Goal: Information Seeking & Learning: Find specific fact

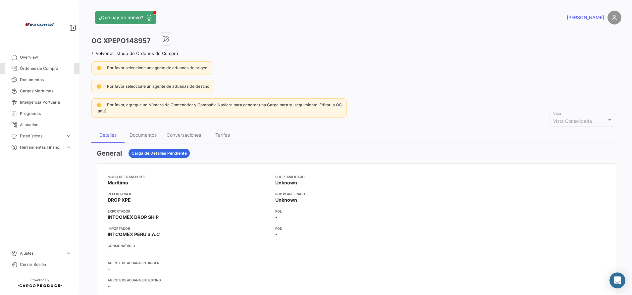
click at [57, 72] on link "Órdenes de Compra" at bounding box center [39, 68] width 69 height 11
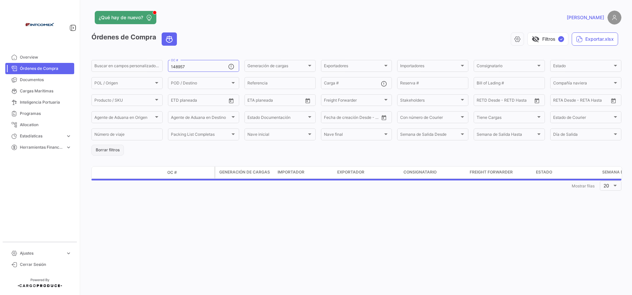
click at [107, 154] on button "Borrar filtros" at bounding box center [107, 150] width 32 height 11
click at [341, 82] on input "Carga #" at bounding box center [352, 84] width 57 height 5
paste input "TGBU5008653"
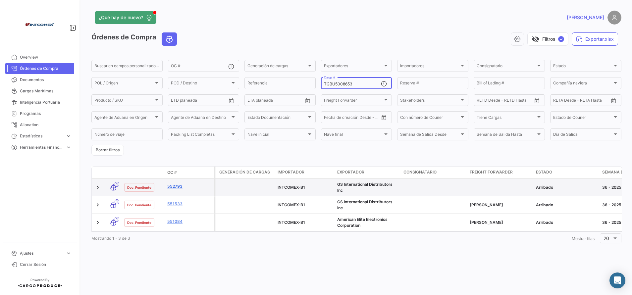
type input "TGBU5008653"
click at [174, 187] on link "552793" at bounding box center [189, 186] width 44 height 6
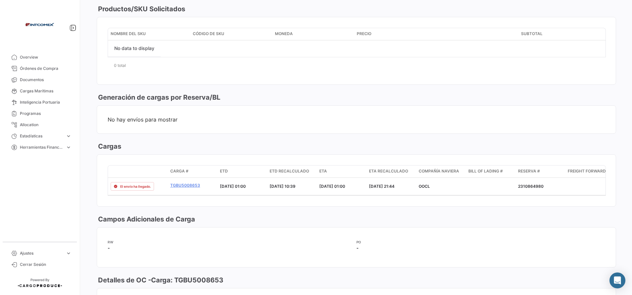
scroll to position [545, 0]
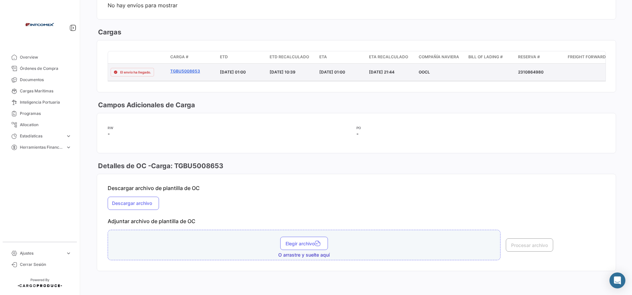
click at [179, 68] on link "TGBU5008653" at bounding box center [192, 71] width 44 height 6
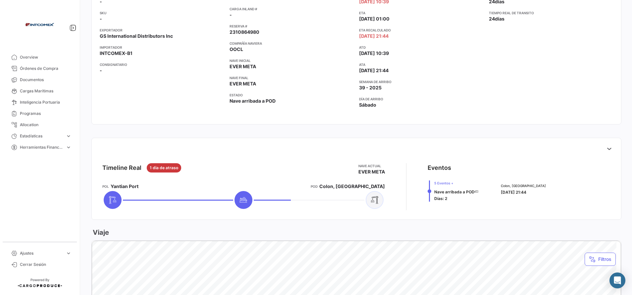
scroll to position [149, 0]
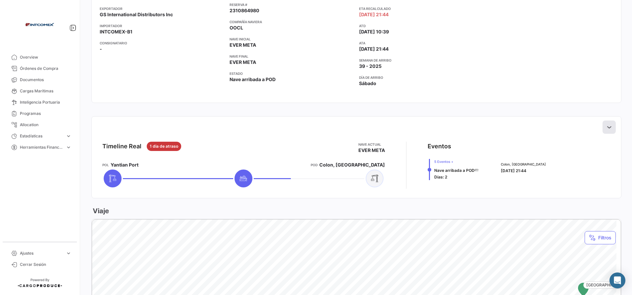
click at [606, 127] on icon at bounding box center [609, 127] width 7 height 7
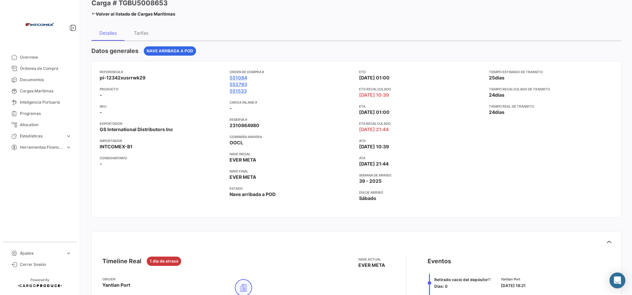
scroll to position [0, 0]
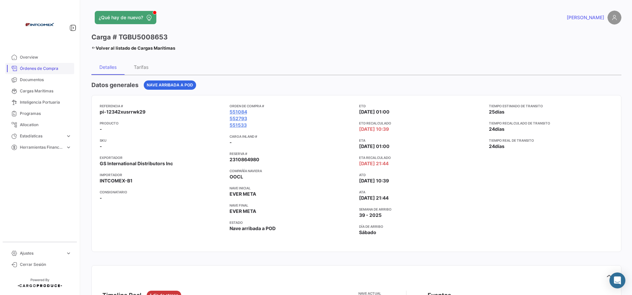
click at [43, 69] on span "Órdenes de Compra" at bounding box center [46, 69] width 52 height 6
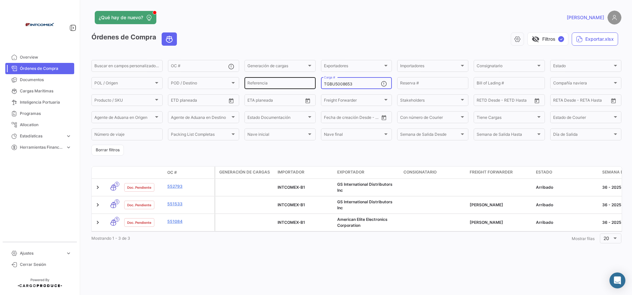
drag, startPoint x: 361, startPoint y: 82, endPoint x: 285, endPoint y: 82, distance: 75.5
click at [0, 0] on div "Buscar en [PERSON_NAME] personalizados... OC # Generación [PERSON_NAME] Generac…" at bounding box center [0, 0] width 0 height 0
paste input "EMCU8230917"
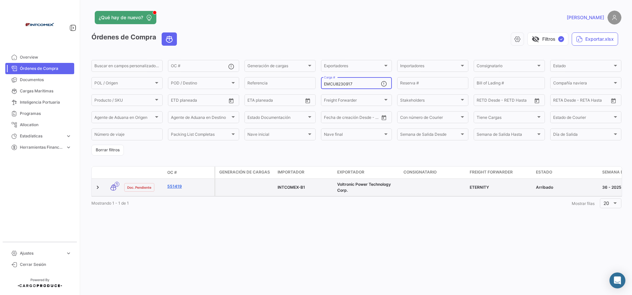
type input "EMCU8230917"
click at [173, 184] on link "551419" at bounding box center [189, 186] width 44 height 6
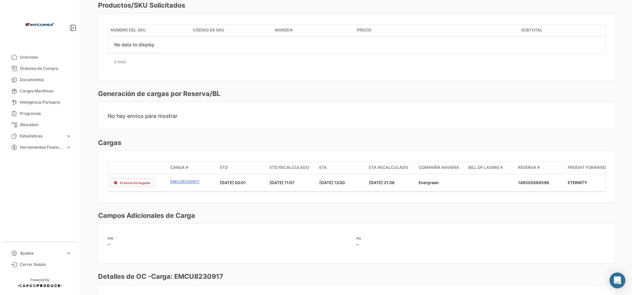
scroll to position [447, 0]
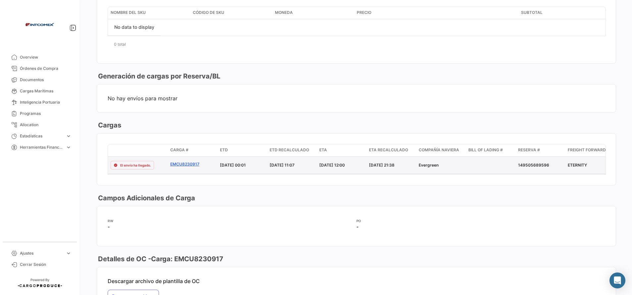
click at [189, 163] on link "EMCU8230917" at bounding box center [192, 164] width 44 height 6
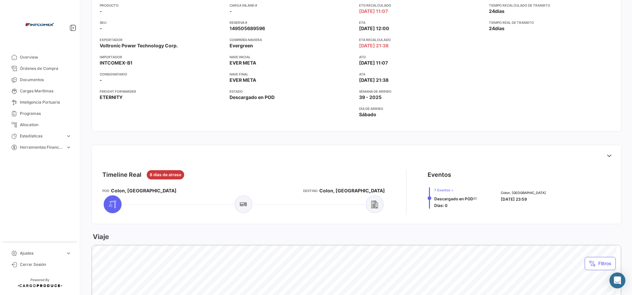
scroll to position [149, 0]
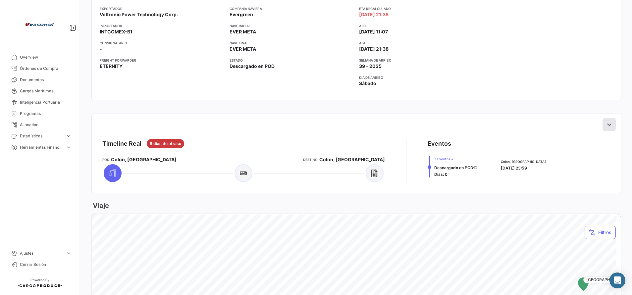
click at [606, 124] on icon at bounding box center [609, 124] width 7 height 7
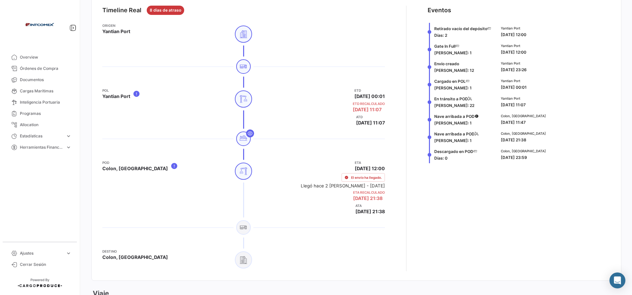
scroll to position [298, 0]
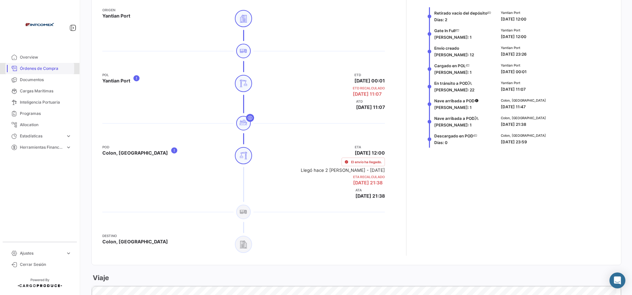
click at [21, 67] on span "Órdenes de Compra" at bounding box center [46, 69] width 52 height 6
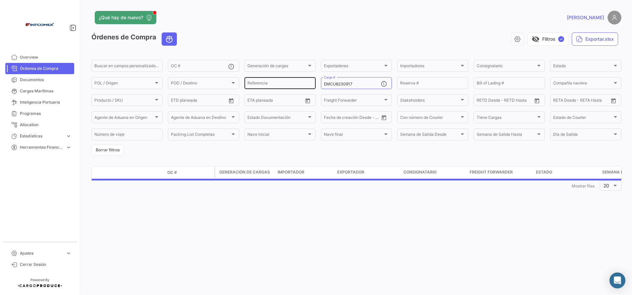
drag, startPoint x: 356, startPoint y: 85, endPoint x: 261, endPoint y: 78, distance: 95.7
click at [0, 0] on div "Buscar en [PERSON_NAME] personalizados... OC # Generación [PERSON_NAME] Generac…" at bounding box center [0, 0] width 0 height 0
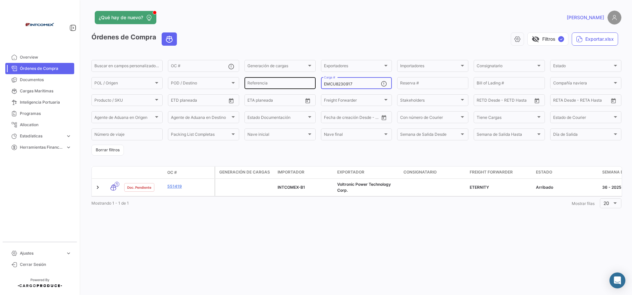
paste input "BMOU6007030"
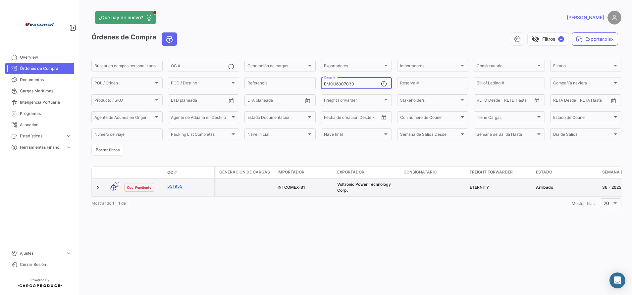
type input "BMOU6007030"
click at [171, 184] on link "551955" at bounding box center [189, 186] width 44 height 6
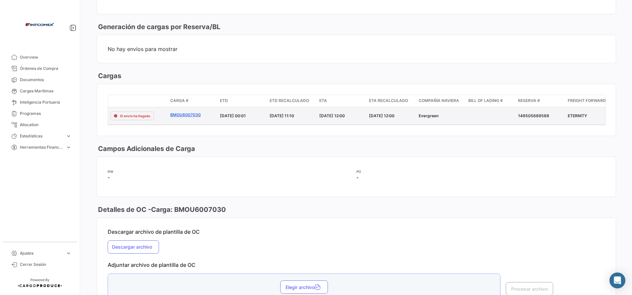
scroll to position [497, 0]
click at [192, 112] on link "BMOU6007030" at bounding box center [192, 115] width 44 height 6
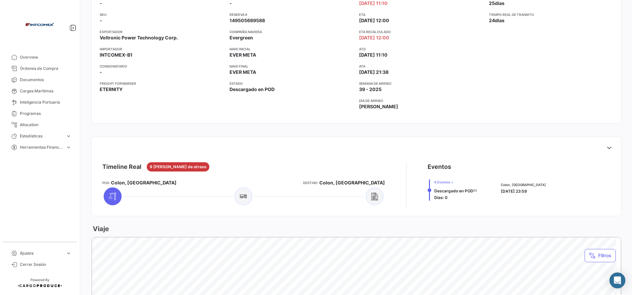
scroll to position [199, 0]
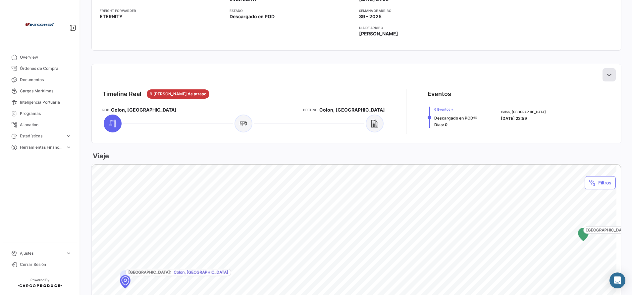
click at [606, 77] on icon at bounding box center [609, 75] width 7 height 7
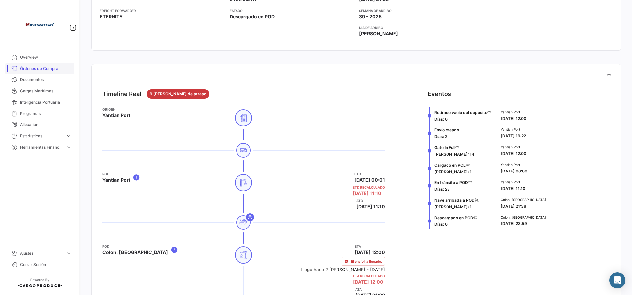
click at [39, 64] on link "Órdenes de Compra" at bounding box center [39, 68] width 69 height 11
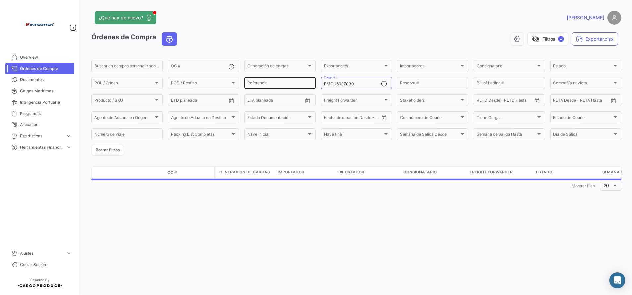
drag, startPoint x: 334, startPoint y: 81, endPoint x: 252, endPoint y: 78, distance: 82.6
click at [0, 0] on div "Buscar en [PERSON_NAME] personalizados... OC # Generación [PERSON_NAME] Generac…" at bounding box center [0, 0] width 0 height 0
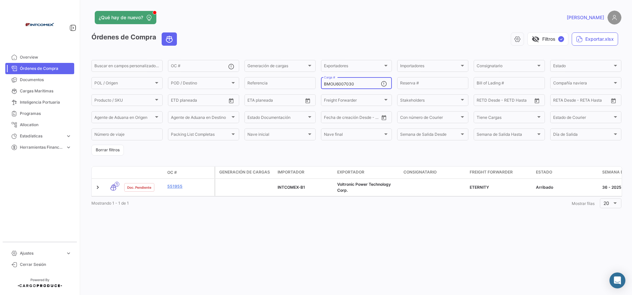
paste input "EITU9037004"
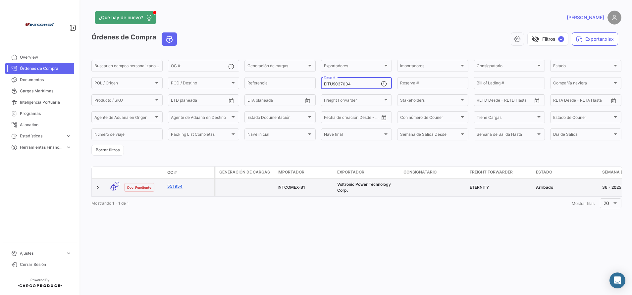
type input "EITU9037004"
click at [175, 187] on link "551954" at bounding box center [189, 186] width 44 height 6
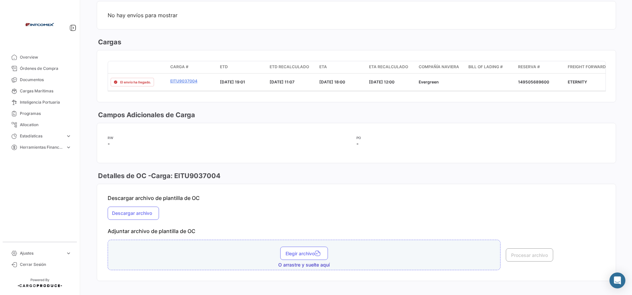
scroll to position [545, 0]
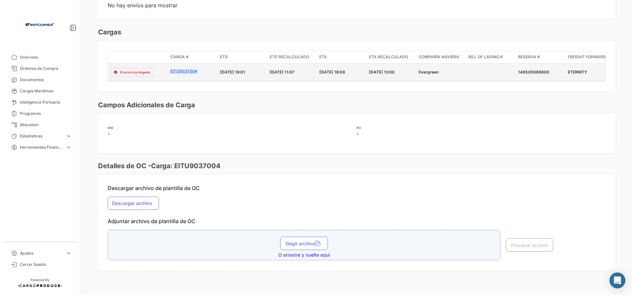
click at [178, 68] on link "EITU9037004" at bounding box center [192, 71] width 44 height 6
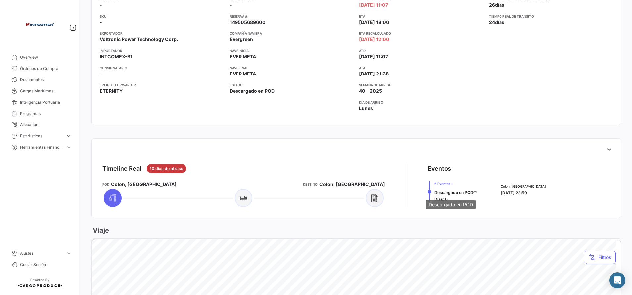
scroll to position [248, 0]
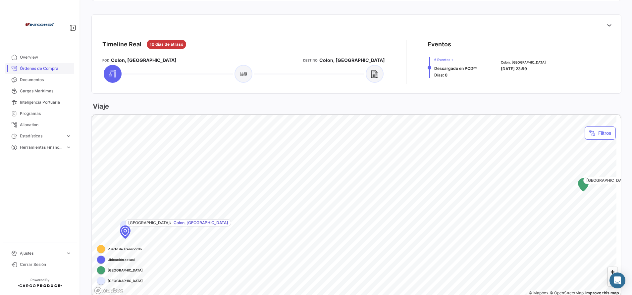
click at [52, 68] on span "Órdenes de Compra" at bounding box center [46, 69] width 52 height 6
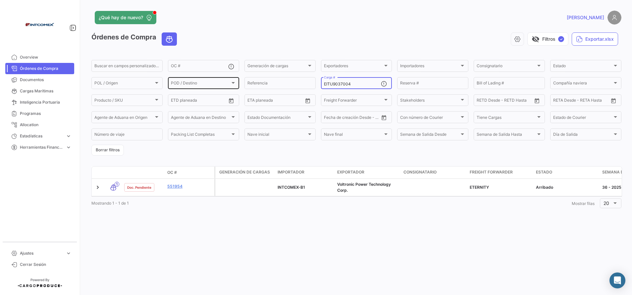
drag, startPoint x: 354, startPoint y: 83, endPoint x: 232, endPoint y: 78, distance: 123.0
click at [0, 0] on div "Buscar en [PERSON_NAME] personalizados... OC # Generación [PERSON_NAME] Generac…" at bounding box center [0, 0] width 0 height 0
paste input "GSU1087017"
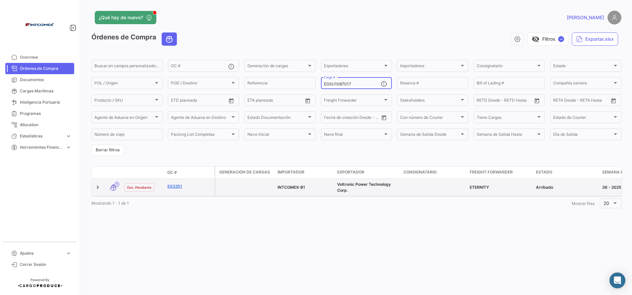
type input "EGSU1087017"
click at [176, 185] on link "553251" at bounding box center [189, 186] width 44 height 6
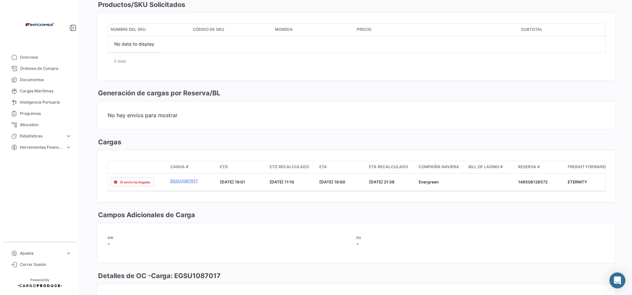
scroll to position [447, 0]
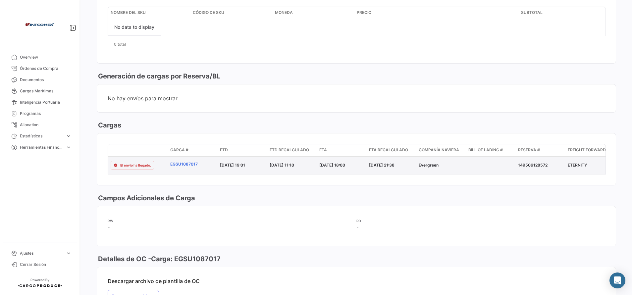
click at [182, 163] on link "EGSU1087017" at bounding box center [192, 164] width 44 height 6
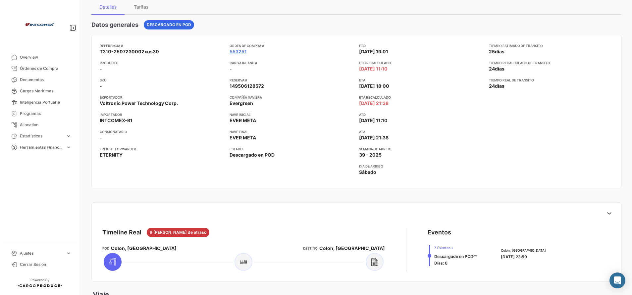
scroll to position [149, 0]
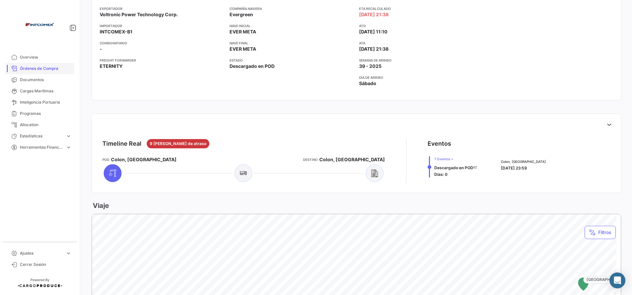
click at [64, 69] on span "Órdenes de Compra" at bounding box center [46, 69] width 52 height 6
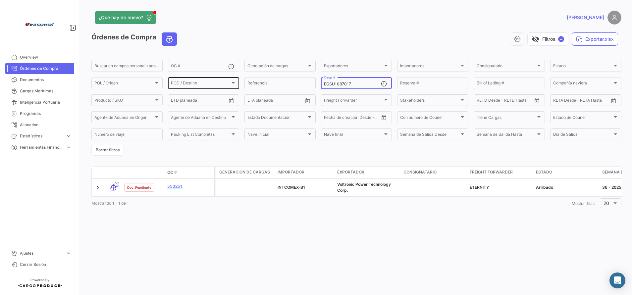
drag, startPoint x: 358, startPoint y: 84, endPoint x: 182, endPoint y: 87, distance: 175.6
click at [0, 0] on div "Buscar en [PERSON_NAME] personalizados... OC # Generación [PERSON_NAME] Generac…" at bounding box center [0, 0] width 0 height 0
paste input "TGBU5008653"
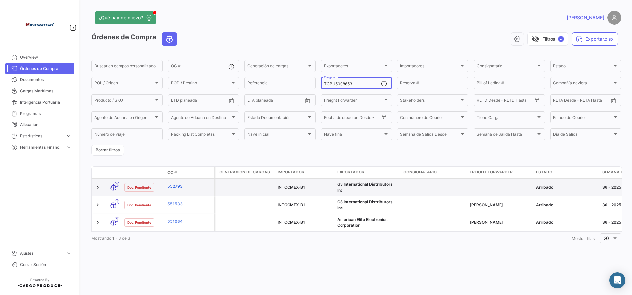
type input "TGBU5008653"
click at [179, 185] on link "552793" at bounding box center [189, 186] width 44 height 6
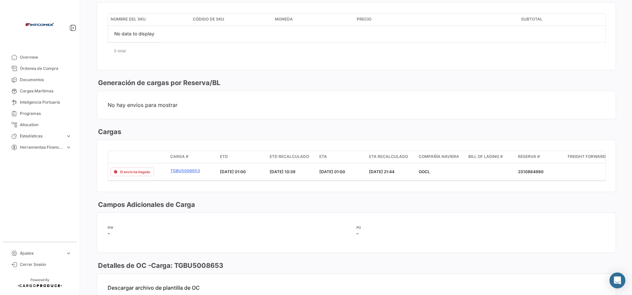
scroll to position [447, 0]
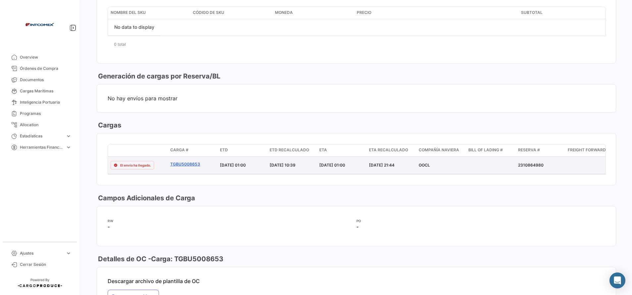
click at [185, 161] on link "TGBU5008653" at bounding box center [192, 164] width 44 height 6
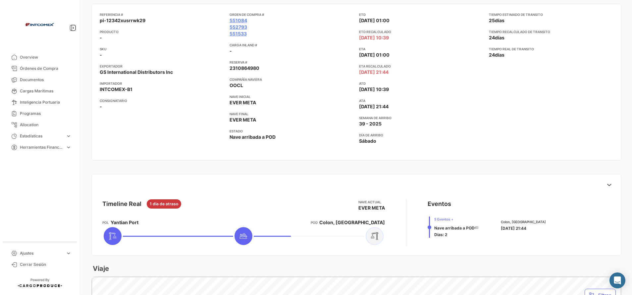
scroll to position [149, 0]
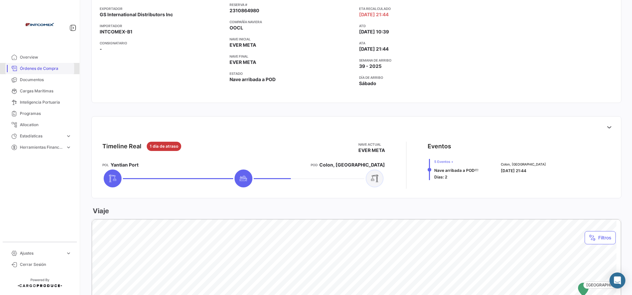
click at [48, 68] on span "Órdenes de Compra" at bounding box center [46, 69] width 52 height 6
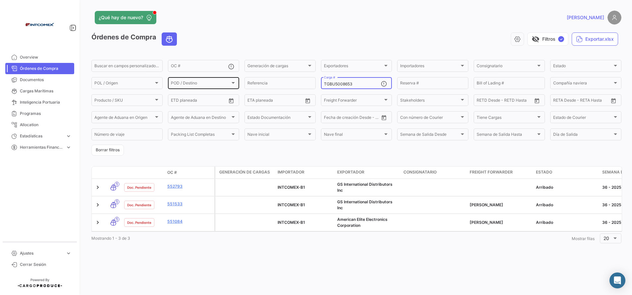
drag, startPoint x: 355, startPoint y: 82, endPoint x: 197, endPoint y: 80, distance: 157.7
click at [0, 0] on div "Buscar en [PERSON_NAME] personalizados... OC # Generación [PERSON_NAME] Generac…" at bounding box center [0, 0] width 0 height 0
paste input "FDCU0315604"
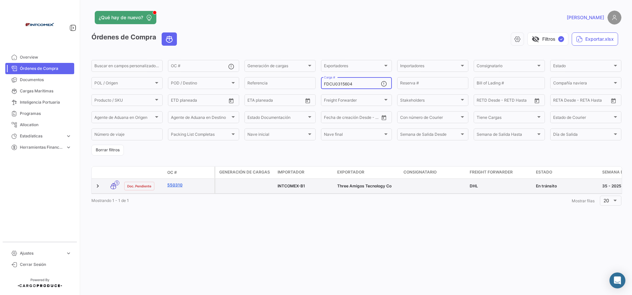
type input "FDCU0315604"
click at [173, 184] on link "550310" at bounding box center [189, 185] width 44 height 6
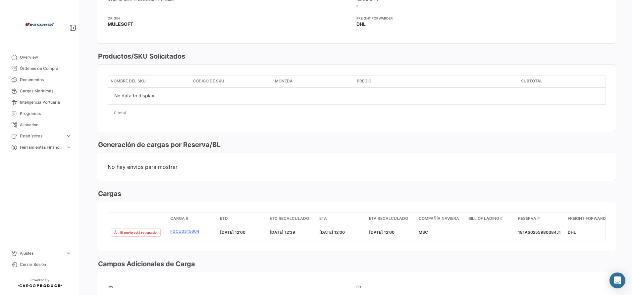
scroll to position [497, 0]
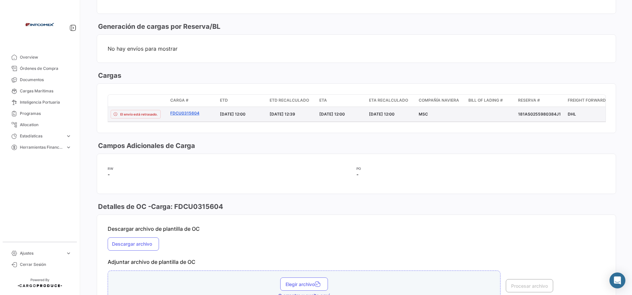
click at [182, 114] on link "FDCU0315604" at bounding box center [192, 113] width 44 height 6
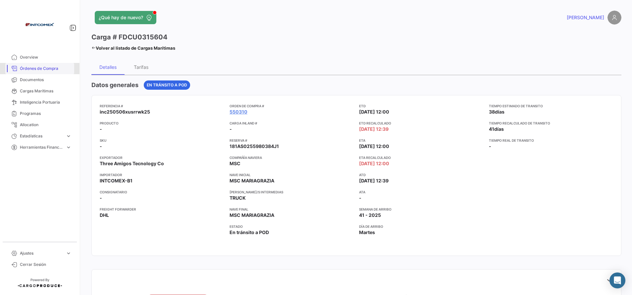
click at [51, 69] on span "Órdenes de Compra" at bounding box center [46, 69] width 52 height 6
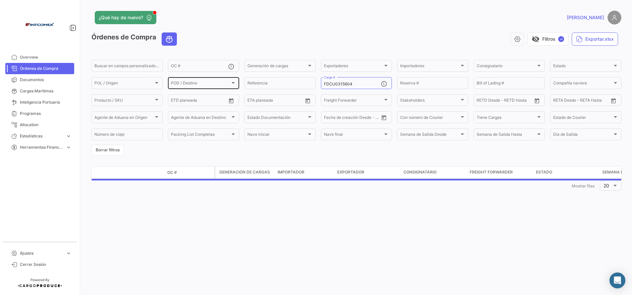
drag, startPoint x: 360, startPoint y: 83, endPoint x: 205, endPoint y: 81, distance: 154.7
click at [0, 0] on div "Buscar en [PERSON_NAME] personalizados... OC # Generación [PERSON_NAME] Generac…" at bounding box center [0, 0] width 0 height 0
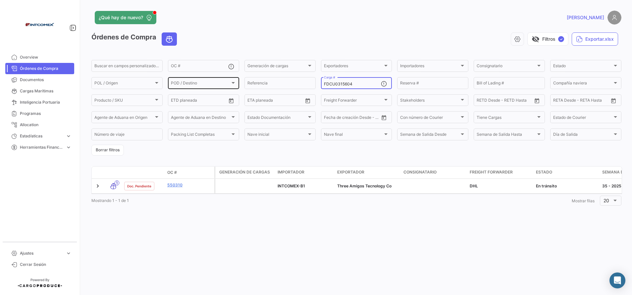
paste input "EMCU8480752"
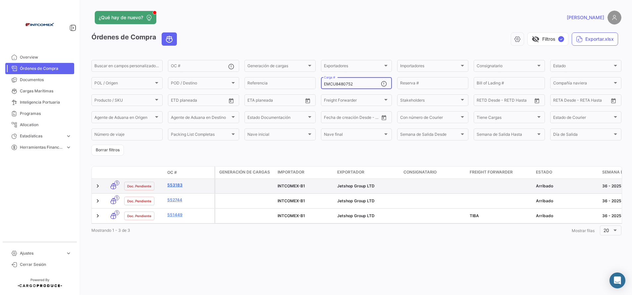
type input "EMCU8480752"
click at [178, 184] on link "553183" at bounding box center [189, 185] width 44 height 6
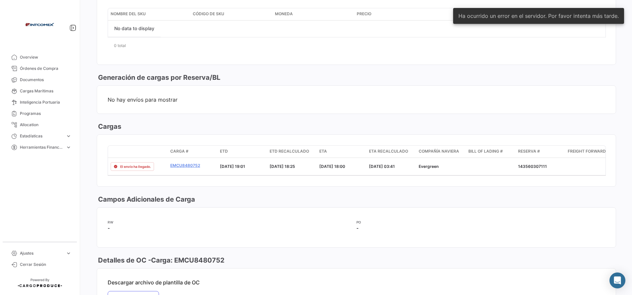
scroll to position [447, 0]
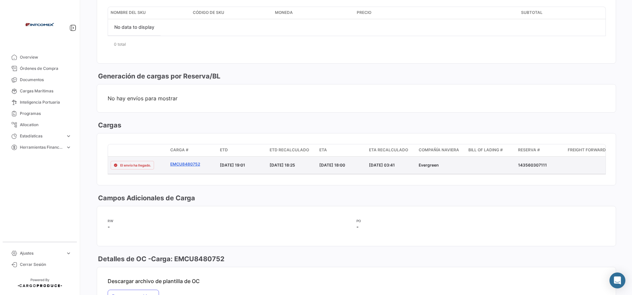
click at [187, 162] on link "EMCU8480752" at bounding box center [192, 164] width 44 height 6
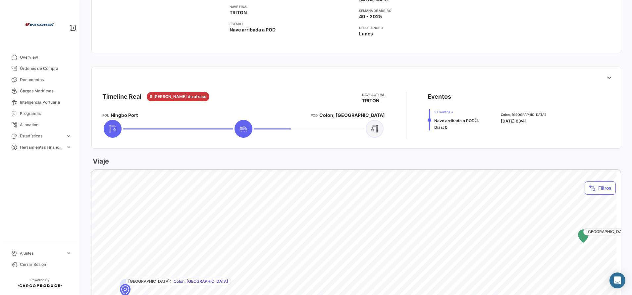
scroll to position [149, 0]
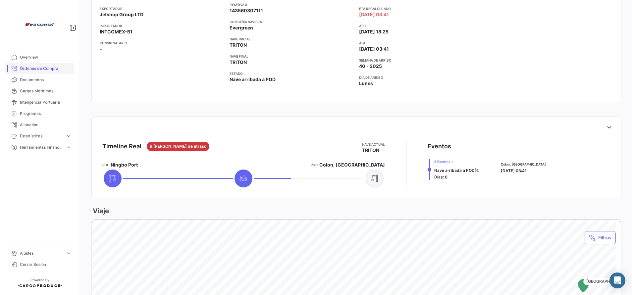
click at [50, 71] on span "Órdenes de Compra" at bounding box center [46, 69] width 52 height 6
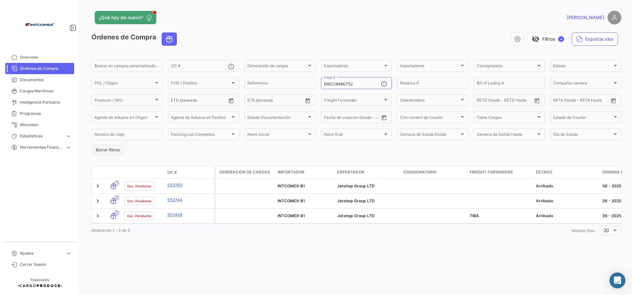
click at [113, 151] on button "Borrar filtros" at bounding box center [107, 150] width 32 height 11
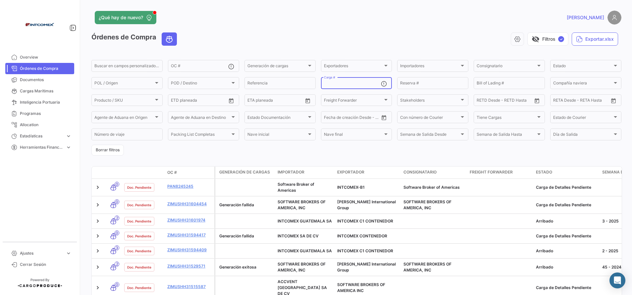
click at [348, 84] on input "Carga #" at bounding box center [352, 84] width 57 height 5
paste input "EMCU8480752"
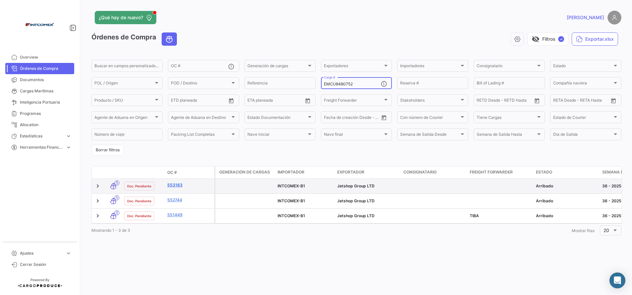
type input "EMCU8480752"
click at [177, 184] on link "553183" at bounding box center [189, 185] width 44 height 6
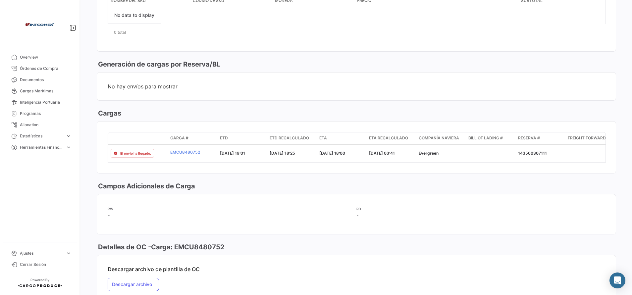
scroll to position [497, 0]
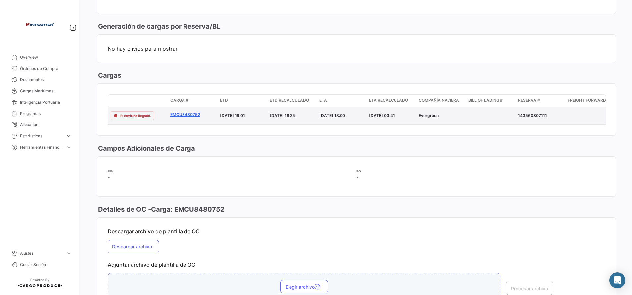
click at [187, 112] on link "EMCU8480752" at bounding box center [192, 115] width 44 height 6
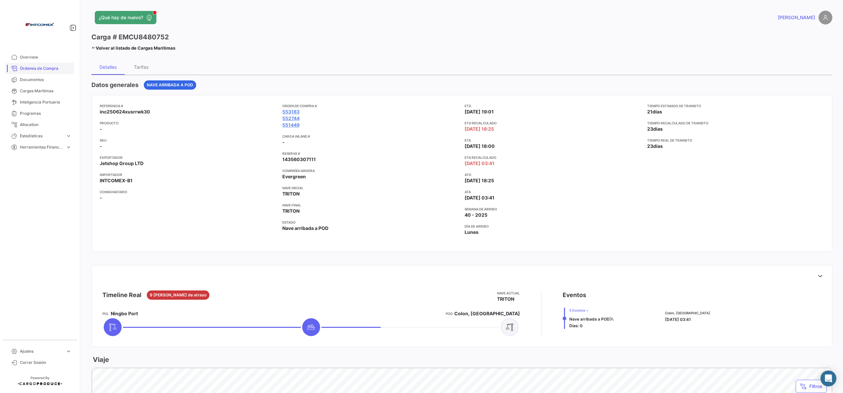
drag, startPoint x: 45, startPoint y: 70, endPoint x: 49, endPoint y: 68, distance: 4.2
click at [46, 70] on span "Órdenes de Compra" at bounding box center [46, 69] width 52 height 6
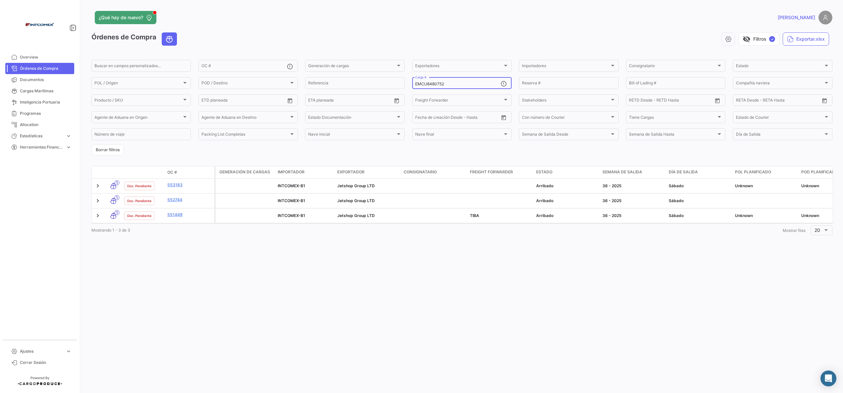
drag, startPoint x: 458, startPoint y: 83, endPoint x: 230, endPoint y: 73, distance: 228.1
click at [236, 73] on form "Buscar en [PERSON_NAME] personalizados... OC # Generación [PERSON_NAME] Generac…" at bounding box center [461, 107] width 741 height 97
paste input "GAOU6315536"
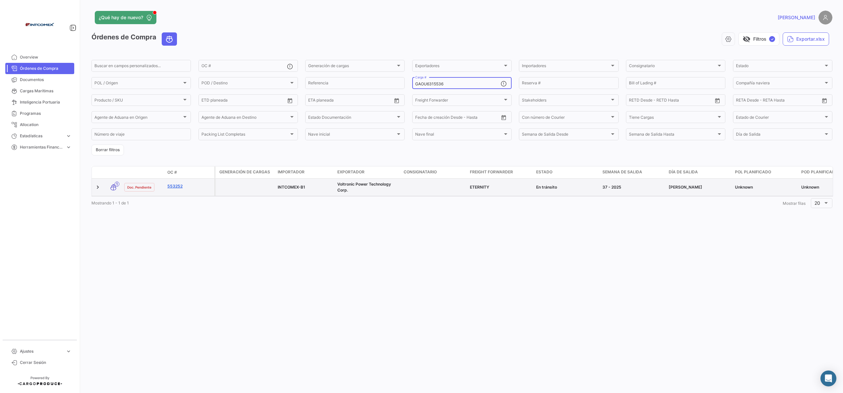
type input "GAOU6315536"
click at [179, 188] on link "553252" at bounding box center [189, 186] width 44 height 6
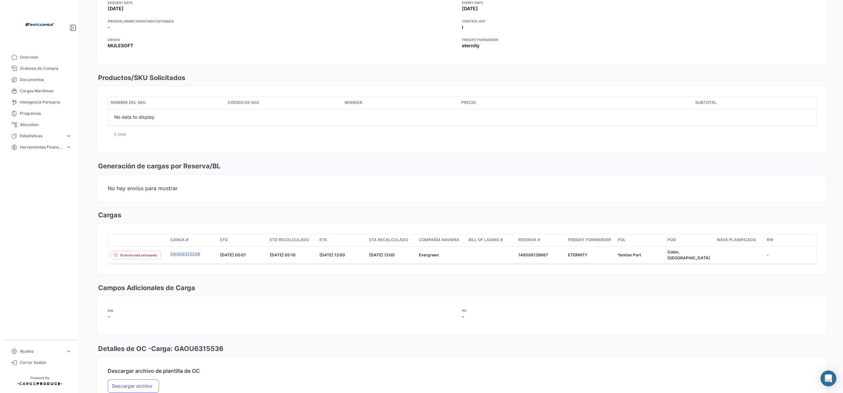
scroll to position [397, 0]
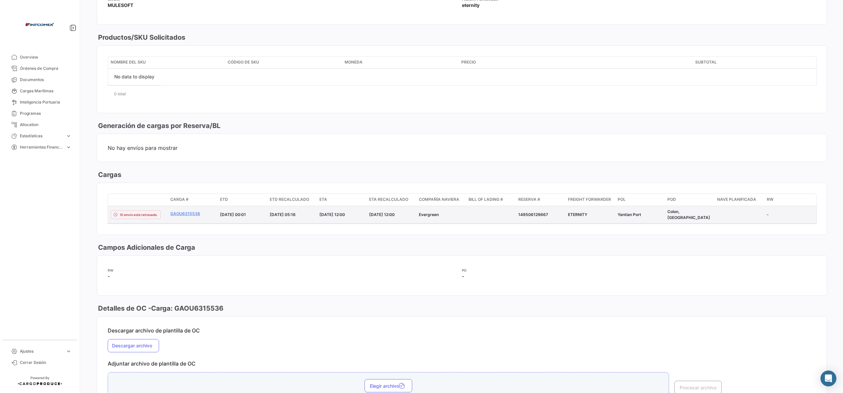
click at [175, 213] on datatable-body-cell "GAOU6315536" at bounding box center [193, 214] width 50 height 17
click at [178, 217] on link "GAOU6315536" at bounding box center [192, 214] width 44 height 6
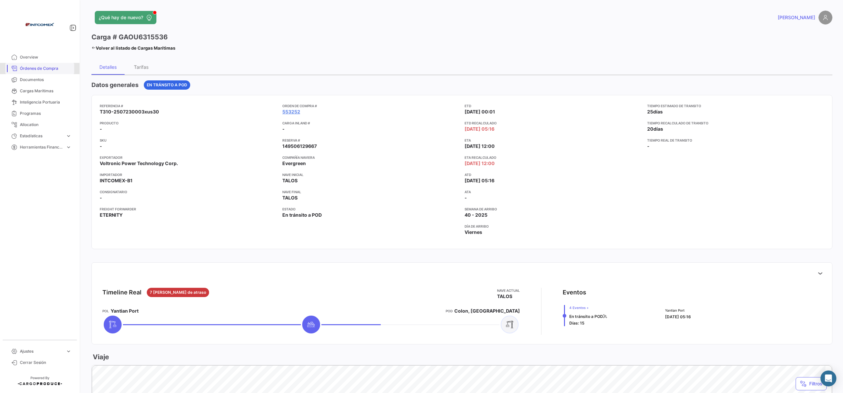
drag, startPoint x: 51, startPoint y: 68, endPoint x: 60, endPoint y: 68, distance: 9.3
click at [52, 68] on span "Órdenes de Compra" at bounding box center [46, 69] width 52 height 6
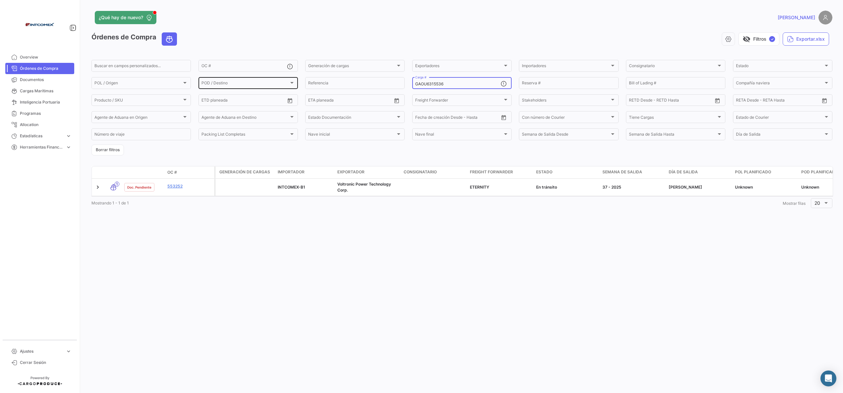
drag, startPoint x: 343, startPoint y: 88, endPoint x: 219, endPoint y: 83, distance: 124.0
click at [0, 0] on div "Buscar en [PERSON_NAME] personalizados... OC # Generación [PERSON_NAME] Generac…" at bounding box center [0, 0] width 0 height 0
paste input "EGSU9847203"
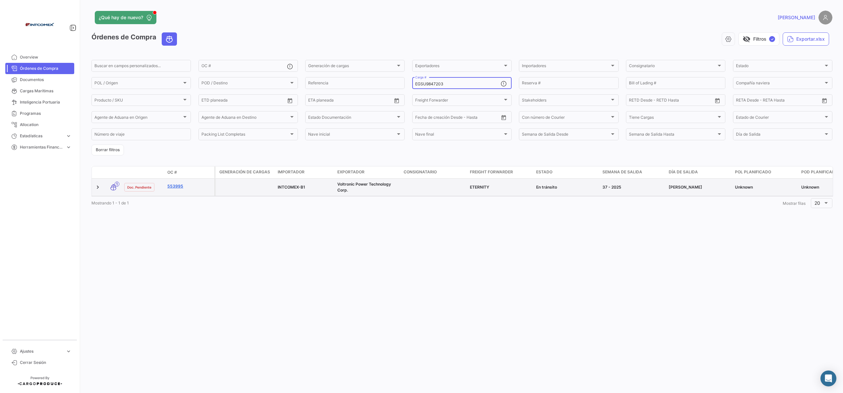
type input "EGSU9847203"
click at [175, 188] on link "553995" at bounding box center [189, 186] width 44 height 6
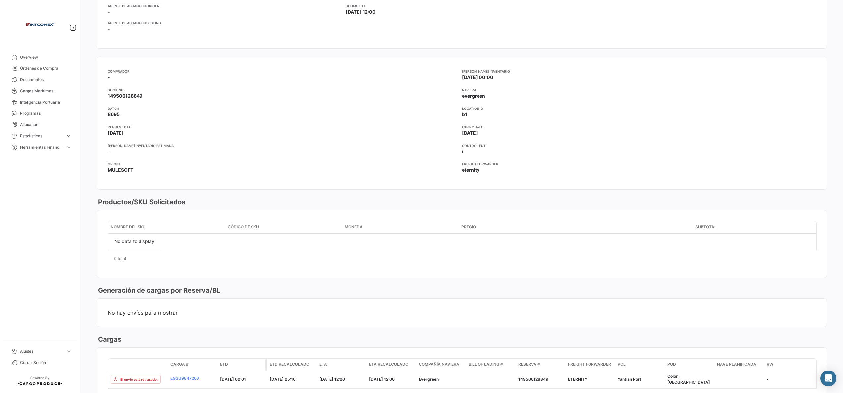
scroll to position [331, 0]
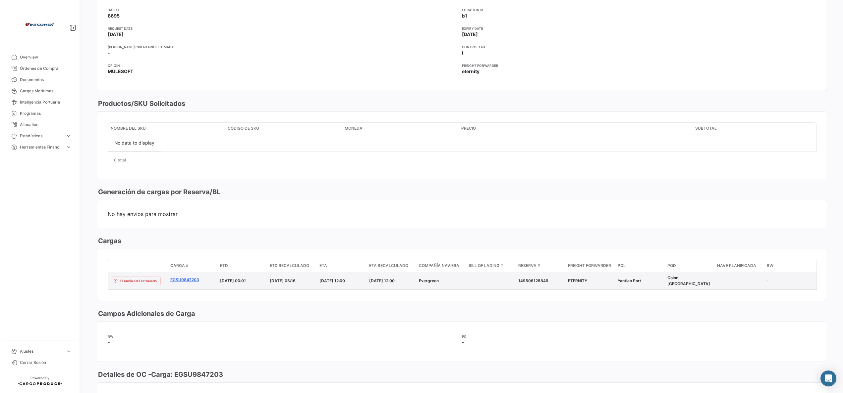
click at [181, 281] on link "EGSU9847203" at bounding box center [192, 280] width 44 height 6
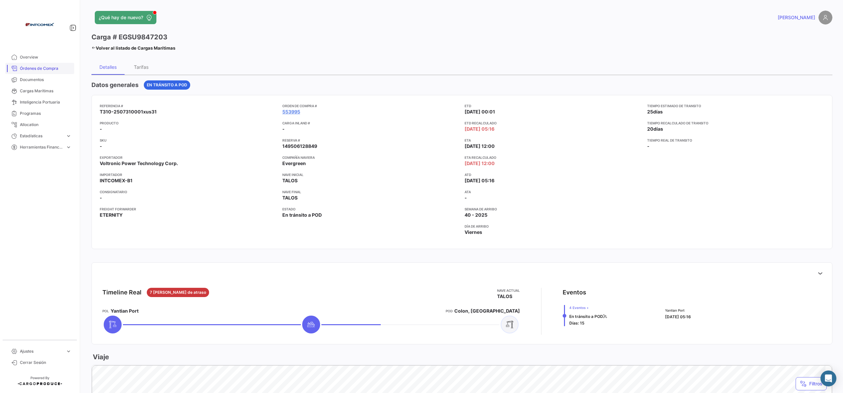
drag, startPoint x: 51, startPoint y: 68, endPoint x: 60, endPoint y: 67, distance: 8.7
click at [51, 68] on span "Órdenes de Compra" at bounding box center [46, 69] width 52 height 6
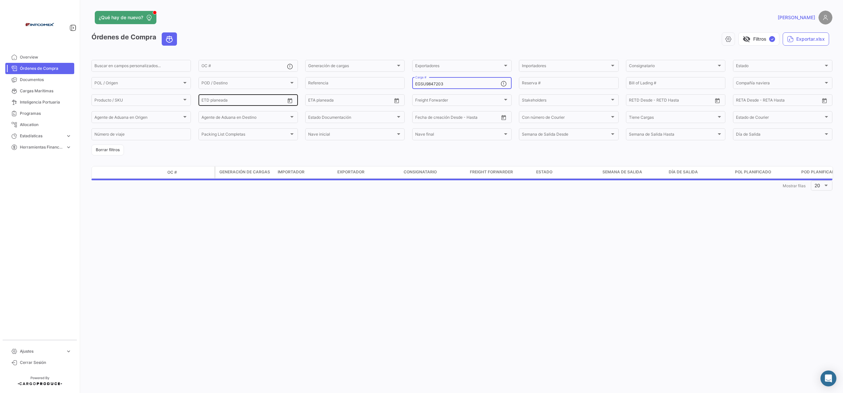
drag, startPoint x: 450, startPoint y: 85, endPoint x: 207, endPoint y: 99, distance: 243.2
click at [0, 0] on div "Buscar en [PERSON_NAME] personalizados... OC # Generación [PERSON_NAME] Generac…" at bounding box center [0, 0] width 0 height 0
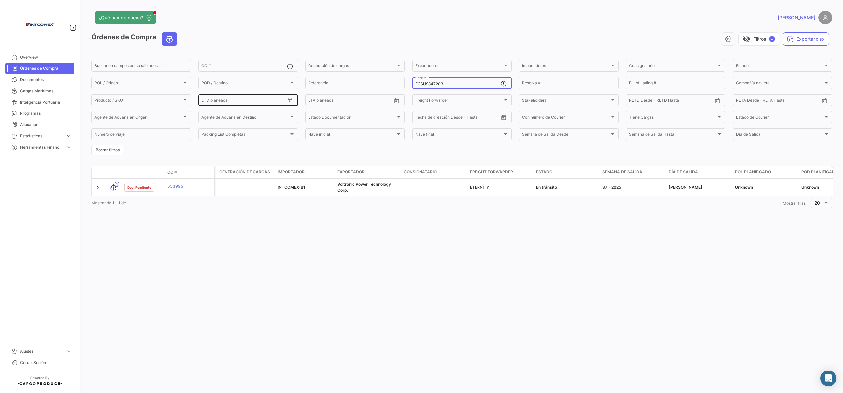
paste input "OOCU8608209"
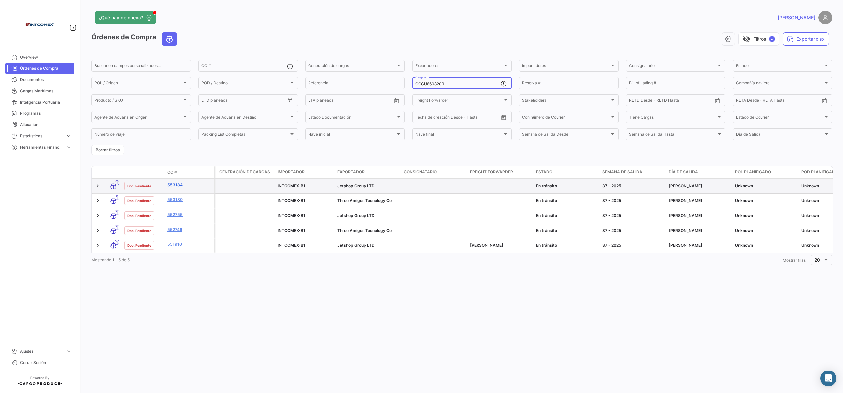
type input "OOCU8608209"
click at [175, 184] on link "553184" at bounding box center [189, 185] width 44 height 6
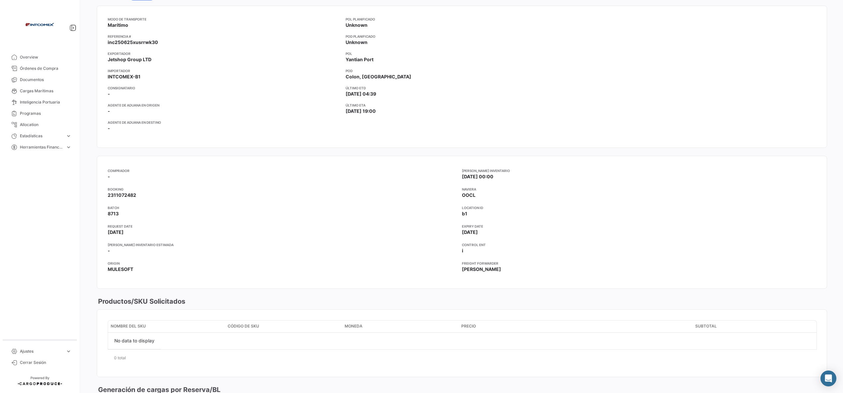
scroll to position [397, 0]
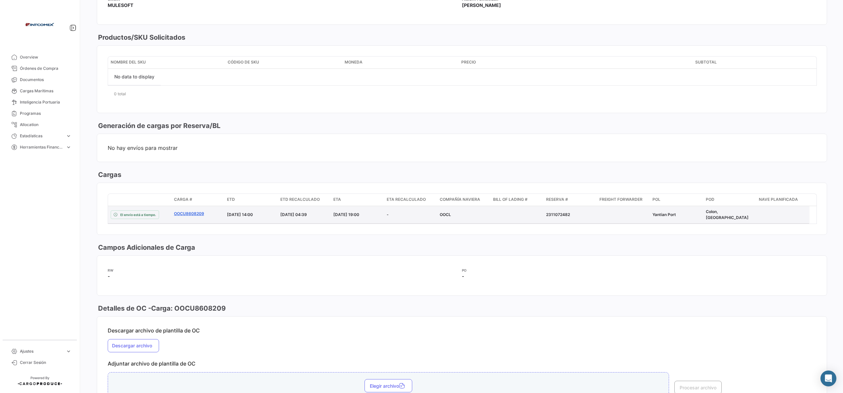
click at [184, 215] on link "OOCU8608209" at bounding box center [198, 214] width 48 height 6
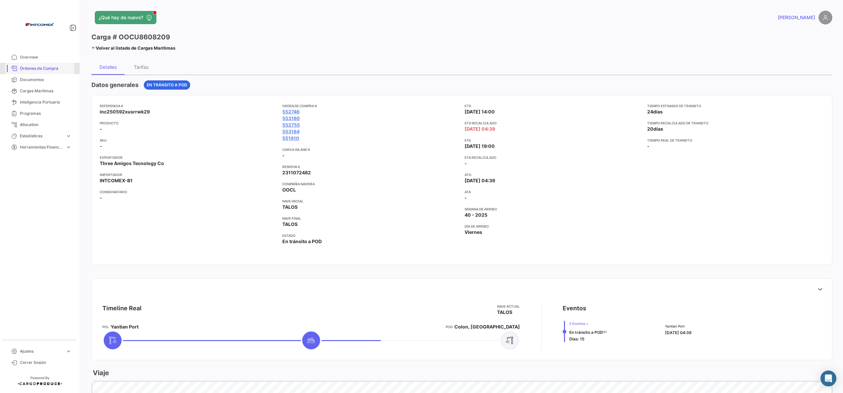
click at [47, 70] on span "Órdenes de Compra" at bounding box center [46, 69] width 52 height 6
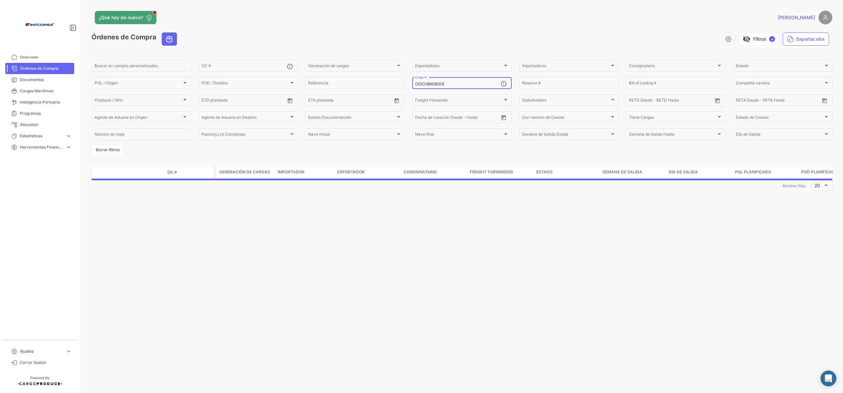
drag, startPoint x: 442, startPoint y: 81, endPoint x: 448, endPoint y: 82, distance: 5.4
click at [444, 82] on div "OOCU8608209 Carga #" at bounding box center [457, 82] width 85 height 13
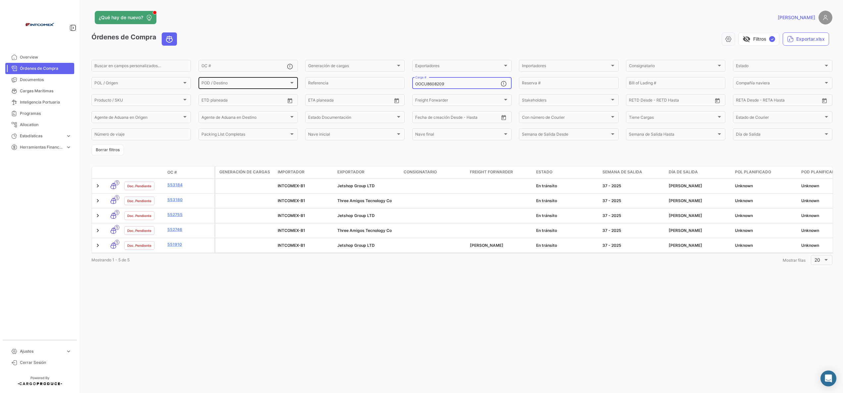
drag, startPoint x: 449, startPoint y: 82, endPoint x: 276, endPoint y: 79, distance: 173.6
click at [0, 0] on div "Buscar en [PERSON_NAME] personalizados... OC # Generación [PERSON_NAME] Generac…" at bounding box center [0, 0] width 0 height 0
paste input "MRKU432707"
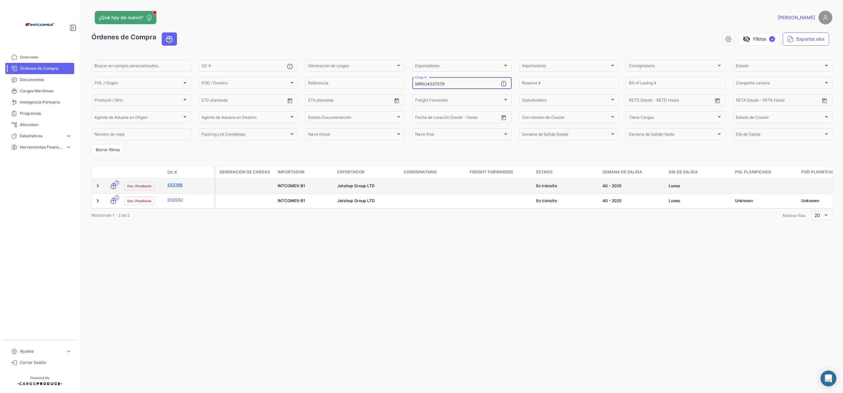
type input "MRKU4327079"
click at [177, 184] on link "553186" at bounding box center [189, 185] width 44 height 6
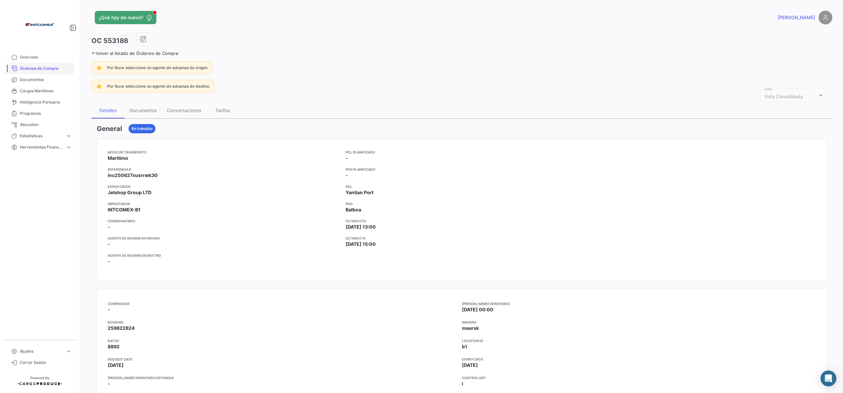
click at [30, 69] on span "Órdenes de Compra" at bounding box center [46, 69] width 52 height 6
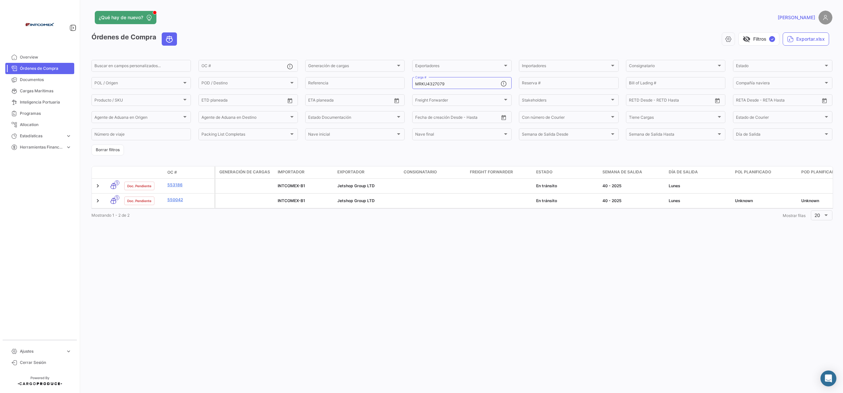
drag, startPoint x: 108, startPoint y: 154, endPoint x: 123, endPoint y: 142, distance: 19.4
click at [108, 154] on button "Borrar filtros" at bounding box center [107, 150] width 32 height 11
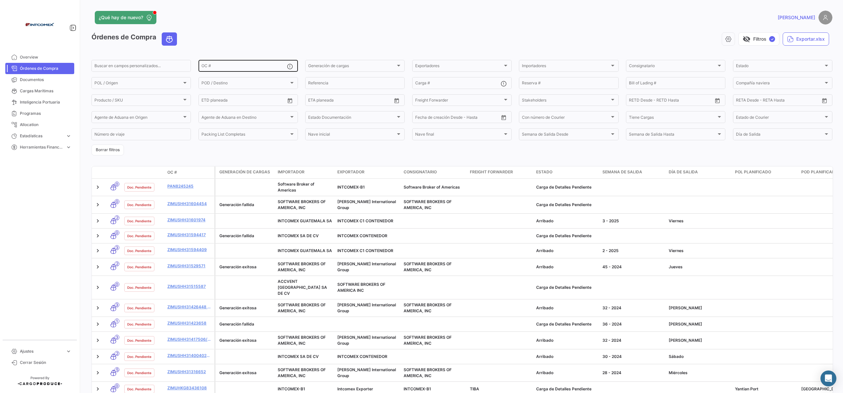
click at [238, 68] on input "OC #" at bounding box center [243, 67] width 85 height 5
paste input "555938"
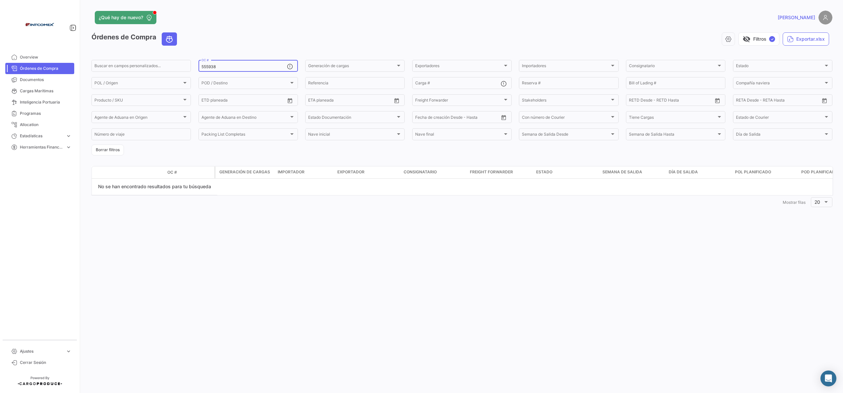
type input "555938"
click at [162, 149] on form "Buscar en [PERSON_NAME] personalizados... 555938 OC # Generación [PERSON_NAME] …" at bounding box center [461, 107] width 741 height 97
click at [241, 65] on div "555938 OC #" at bounding box center [243, 65] width 85 height 13
drag, startPoint x: 234, startPoint y: 66, endPoint x: 122, endPoint y: 81, distance: 112.4
click at [0, 0] on div "Buscar en [PERSON_NAME] personalizados... 555938 OC # Generación [PERSON_NAME] …" at bounding box center [0, 0] width 0 height 0
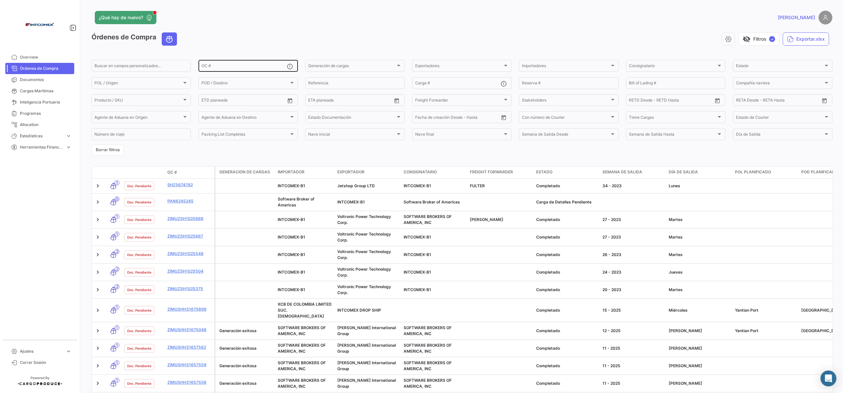
click at [229, 64] on div "OC #" at bounding box center [243, 65] width 85 height 13
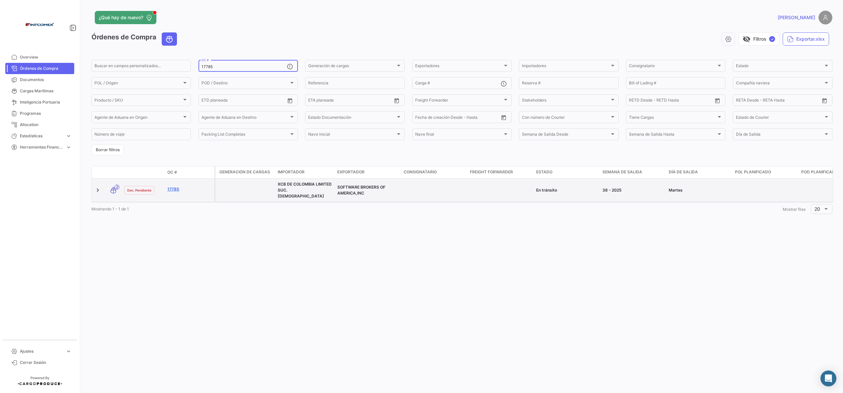
type input "17785"
click at [173, 187] on link "17785" at bounding box center [189, 189] width 44 height 6
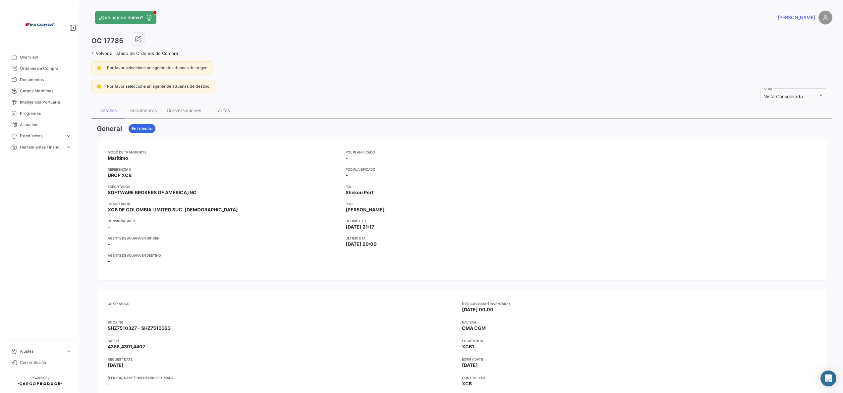
click at [112, 37] on h3 "OC 17785" at bounding box center [107, 40] width 32 height 9
copy h3 "17785"
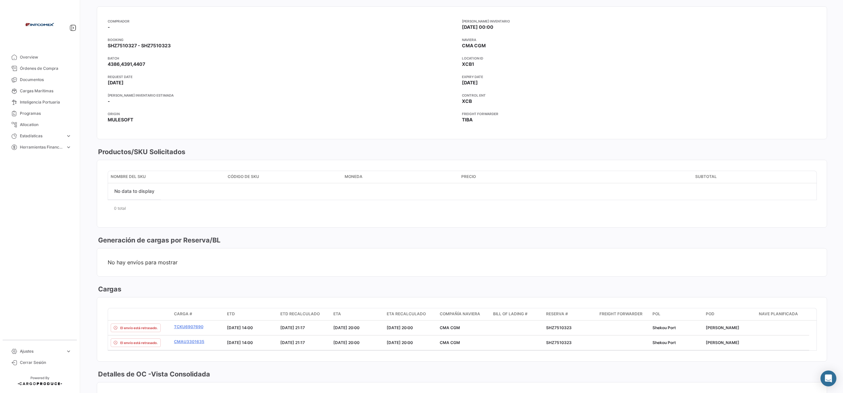
scroll to position [265, 0]
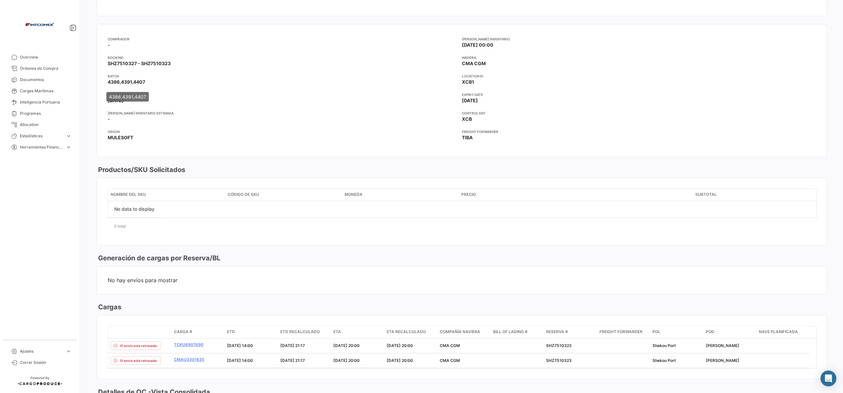
click at [141, 83] on span "4386,4391,4407" at bounding box center [126, 82] width 37 height 6
click at [140, 83] on span "4386,4391,4407" at bounding box center [126, 82] width 37 height 6
drag, startPoint x: 140, startPoint y: 83, endPoint x: 212, endPoint y: 76, distance: 71.9
click at [212, 76] on app-card-info-title "BATCH" at bounding box center [285, 76] width 354 height 5
